Goal: Task Accomplishment & Management: Use online tool/utility

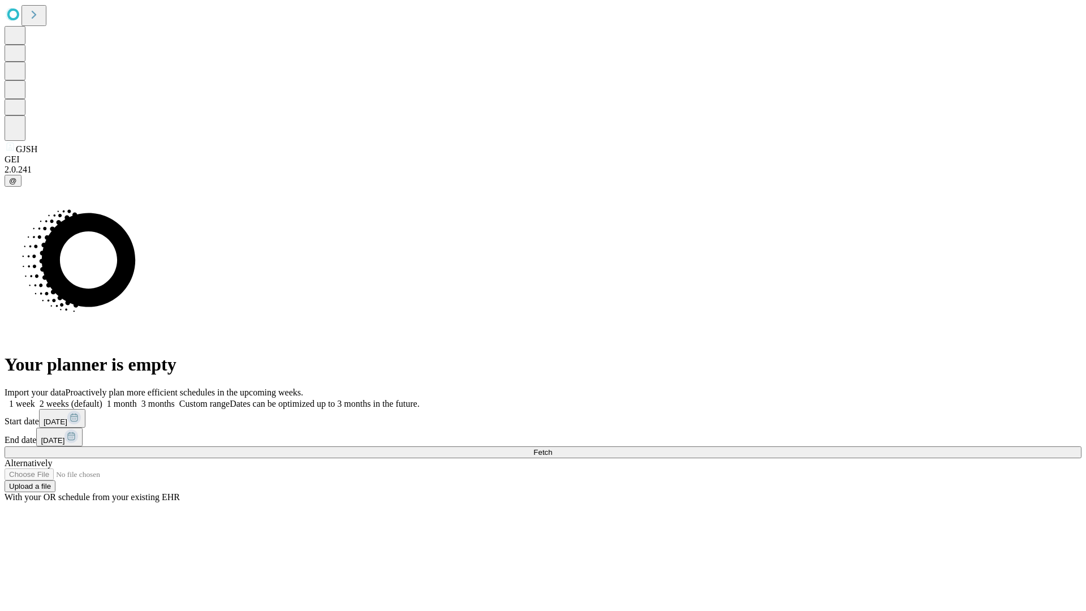
click at [552, 448] on span "Fetch" at bounding box center [542, 452] width 19 height 8
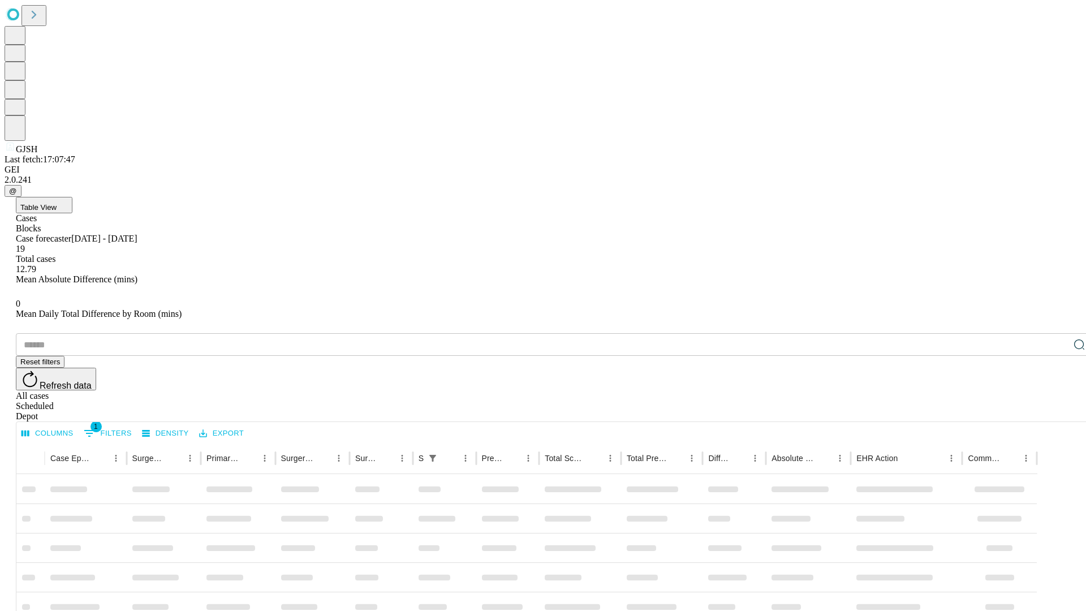
click at [1056, 411] on div "Depot" at bounding box center [554, 416] width 1077 height 10
